Goal: Information Seeking & Learning: Learn about a topic

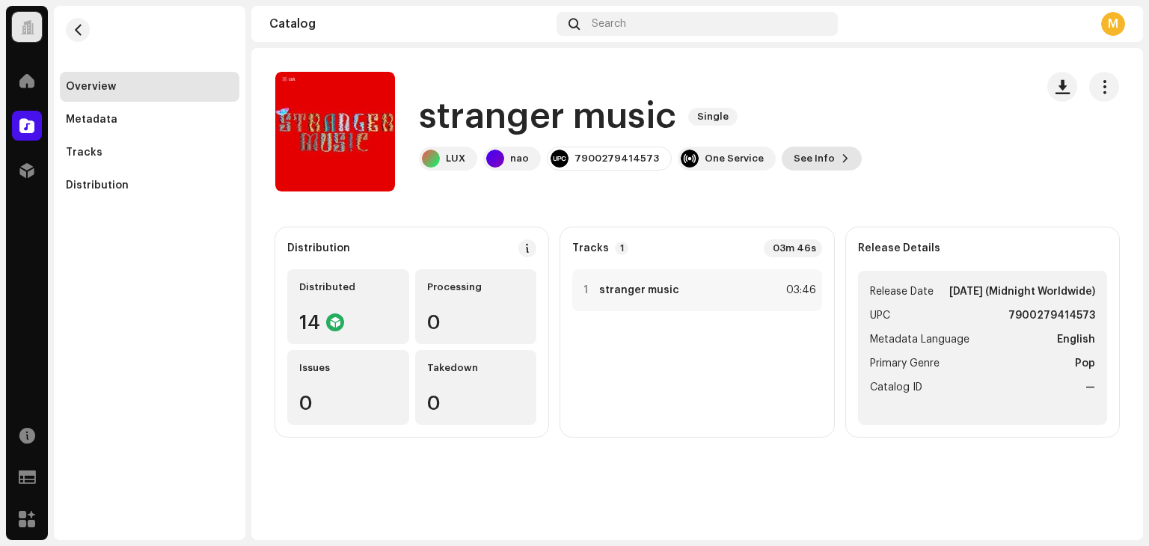
click at [797, 163] on span "See Info" at bounding box center [814, 159] width 41 height 30
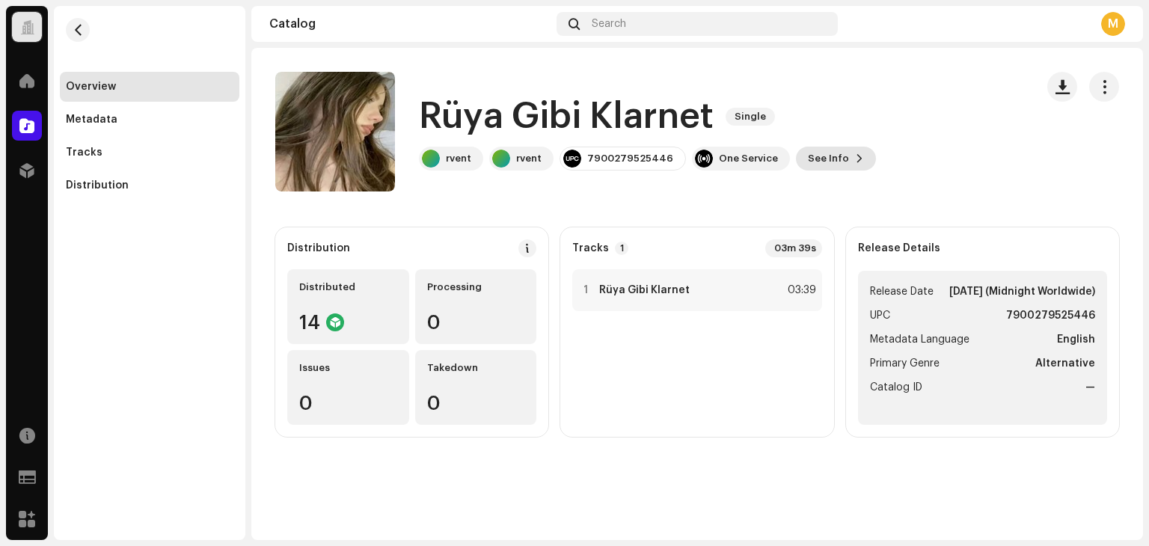
click at [810, 162] on span "See Info" at bounding box center [828, 159] width 41 height 30
click at [275, 198] on div "Rüya Gibi Klarnet 3046693 Metadata Distribution Metadata Language English Relea…" at bounding box center [574, 273] width 1149 height 546
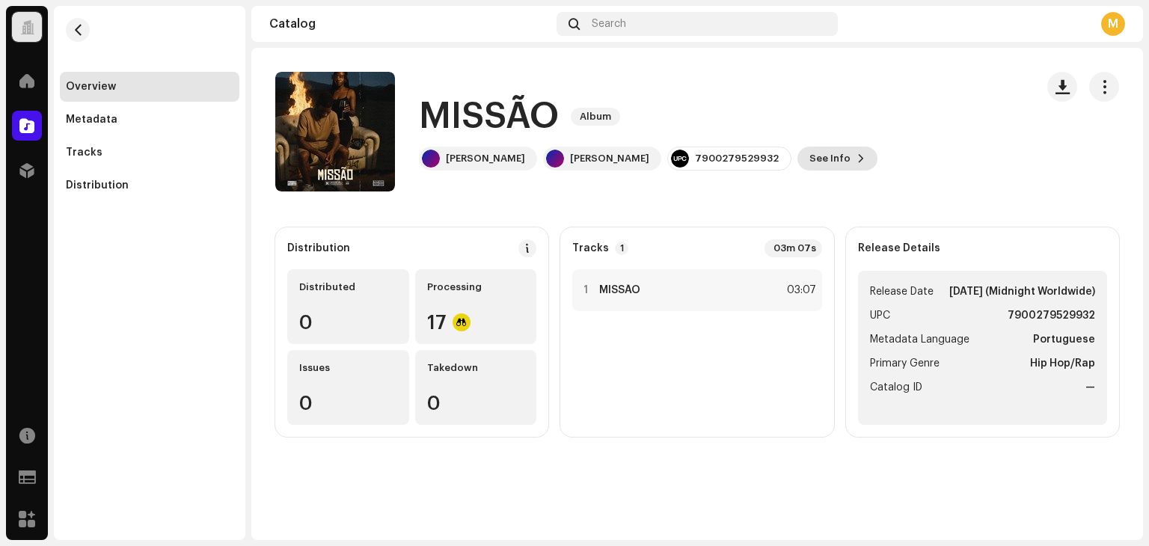
click at [797, 166] on button "See Info" at bounding box center [837, 159] width 80 height 24
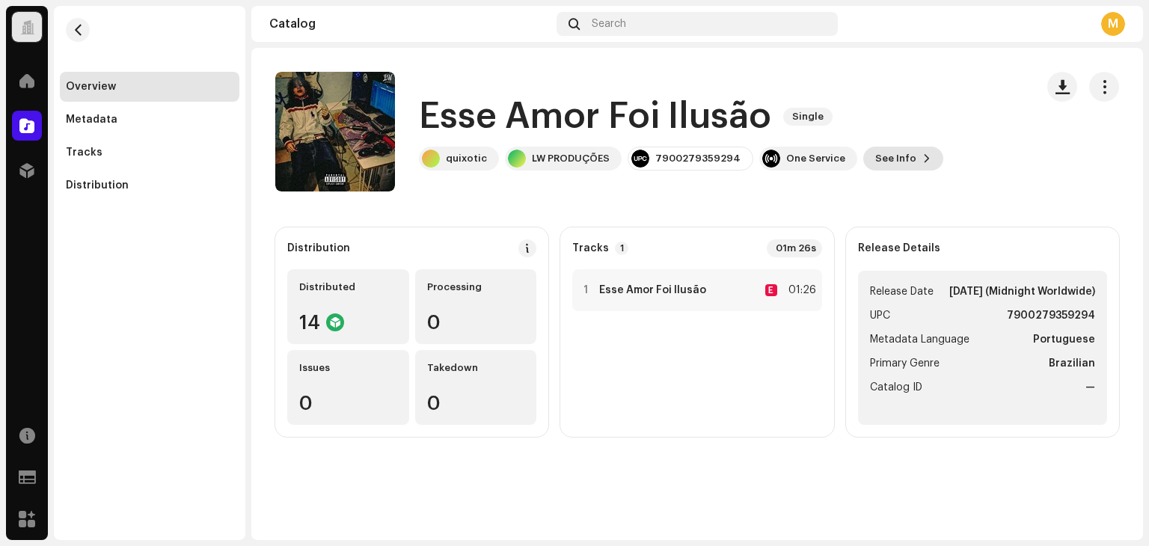
click at [875, 160] on span "See Info" at bounding box center [895, 159] width 41 height 30
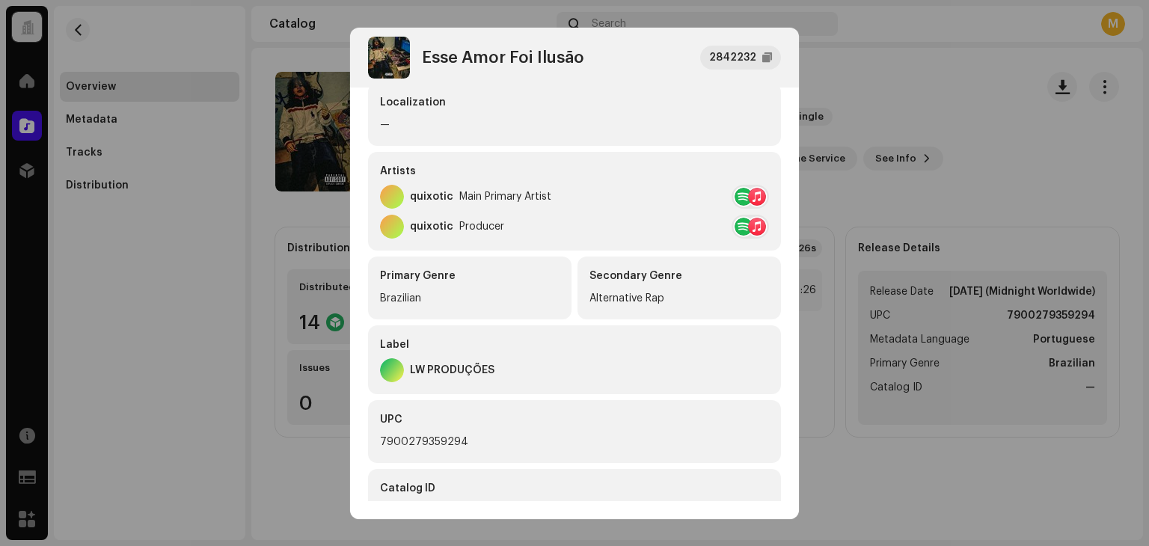
scroll to position [224, 0]
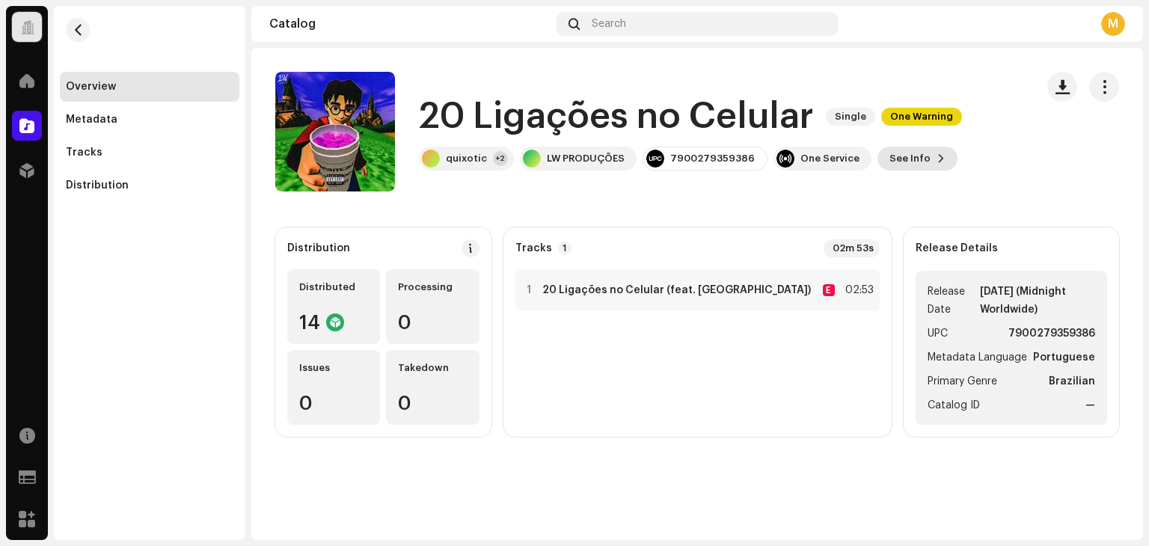
click at [904, 157] on span "See Info" at bounding box center [909, 159] width 41 height 30
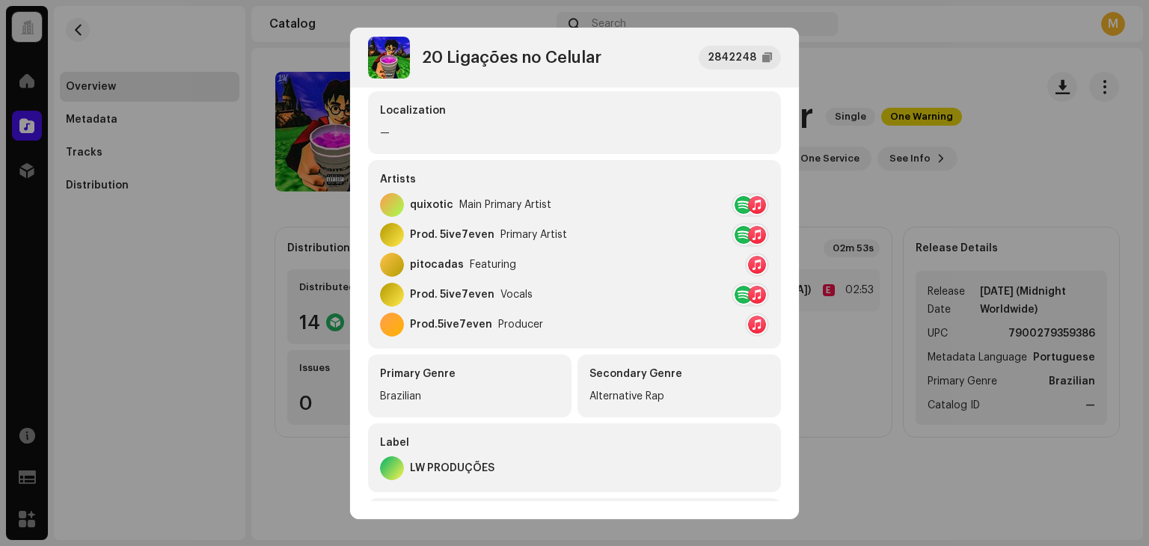
scroll to position [224, 0]
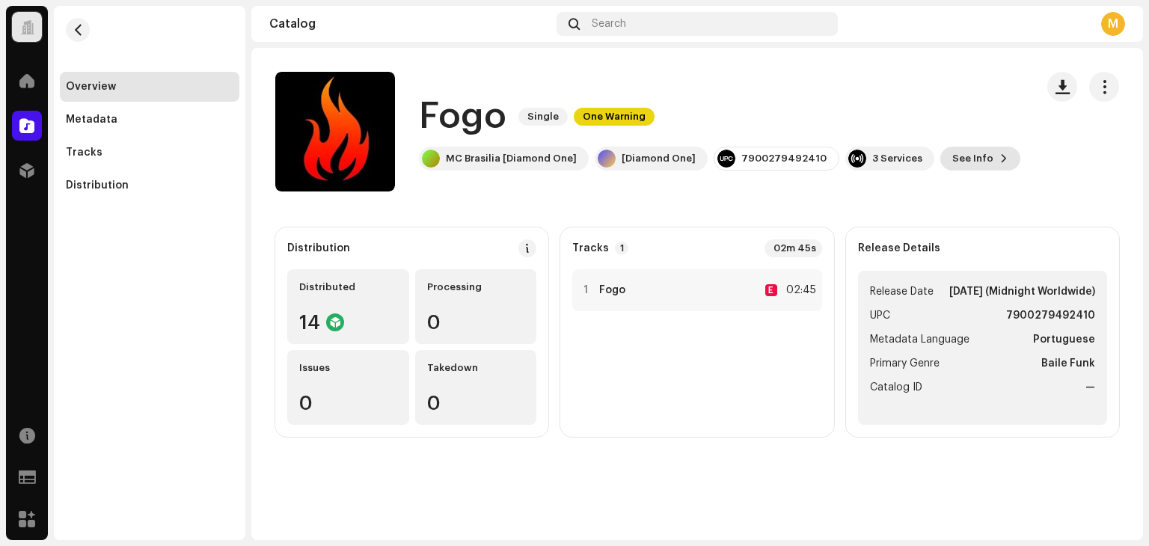
click at [952, 159] on span "See Info" at bounding box center [972, 159] width 41 height 30
